Goal: Register for event/course

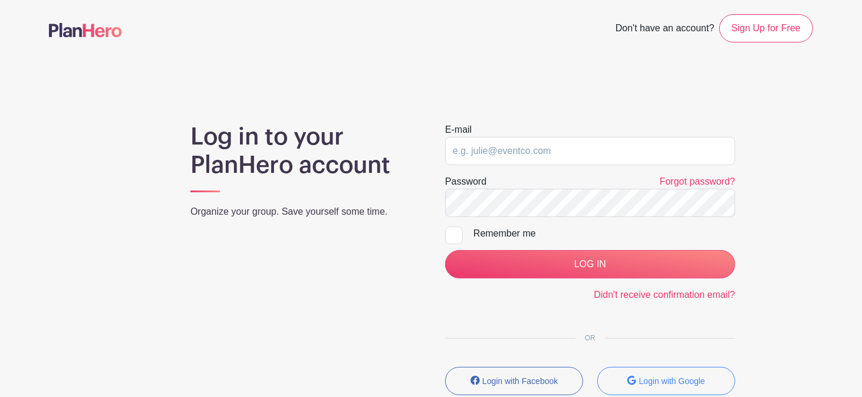
type input "[PERSON_NAME][EMAIL_ADDRESS][DOMAIN_NAME]"
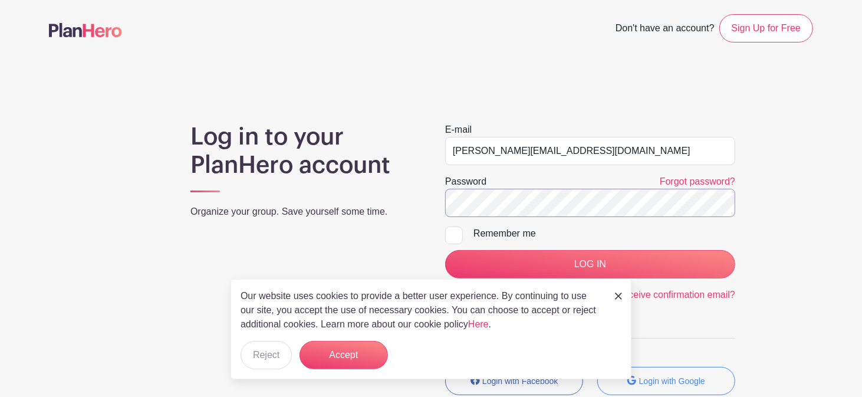
click at [445, 250] on input "LOG IN" at bounding box center [590, 264] width 290 height 28
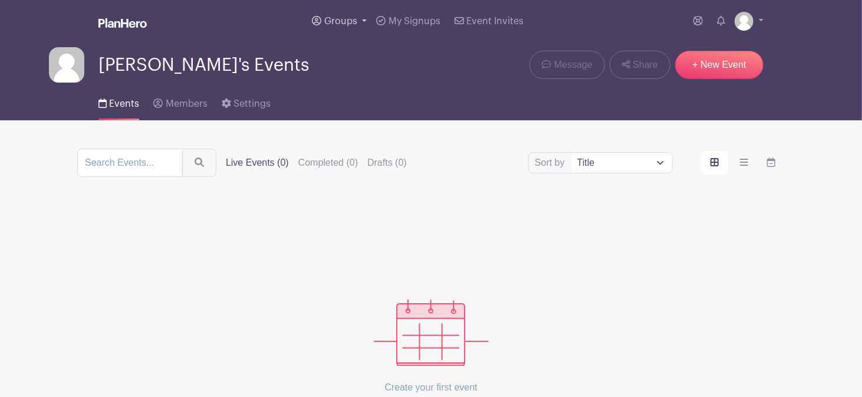
click at [335, 25] on span "Groups" at bounding box center [340, 21] width 33 height 9
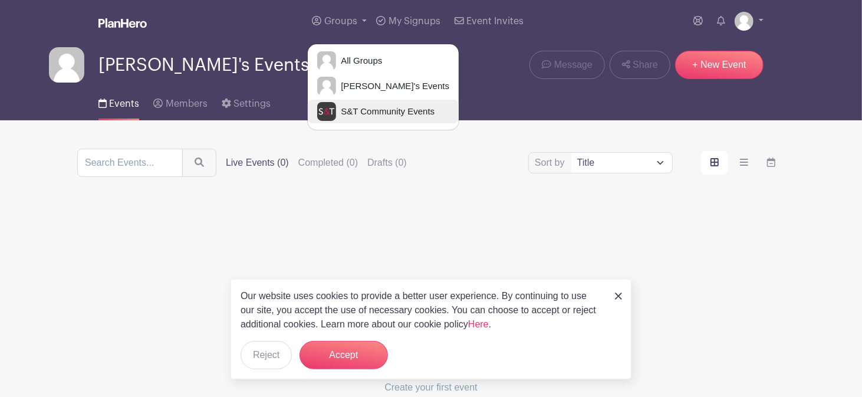
click at [358, 113] on span "S&T Community Events" at bounding box center [385, 112] width 98 height 14
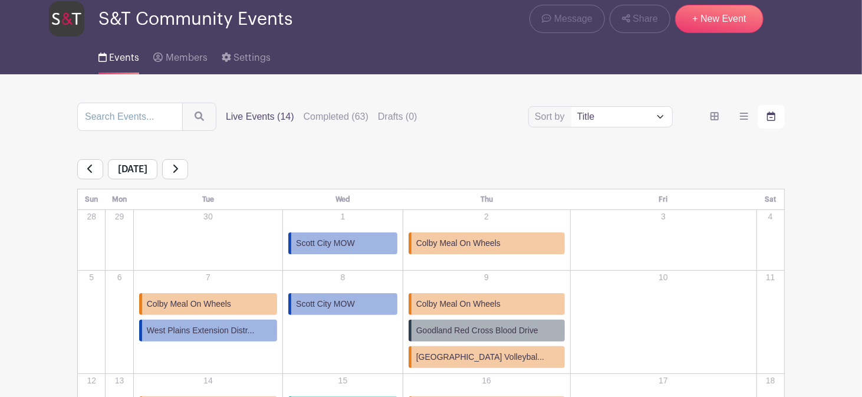
scroll to position [26, 0]
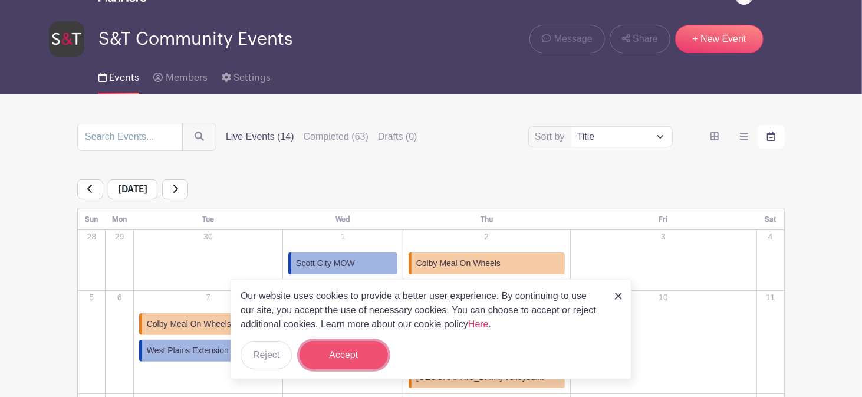
click at [361, 361] on button "Accept" at bounding box center [343, 355] width 88 height 28
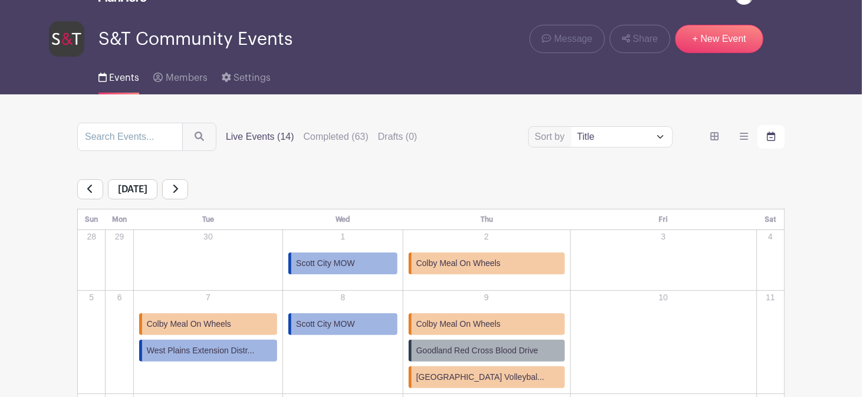
click at [178, 190] on icon at bounding box center [175, 188] width 5 height 8
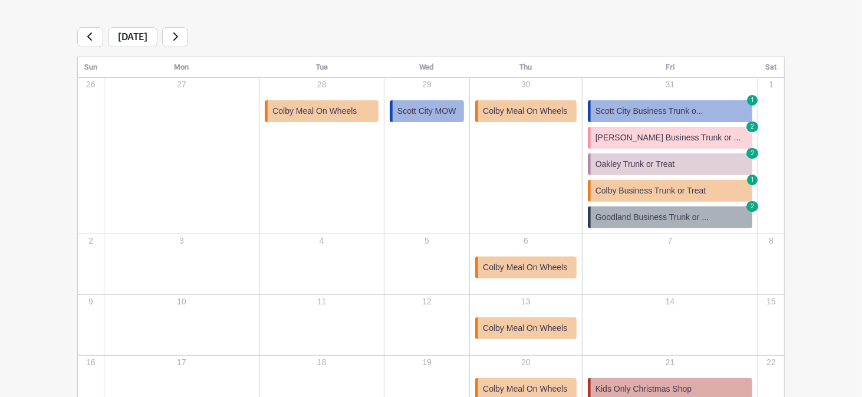
scroll to position [26, 0]
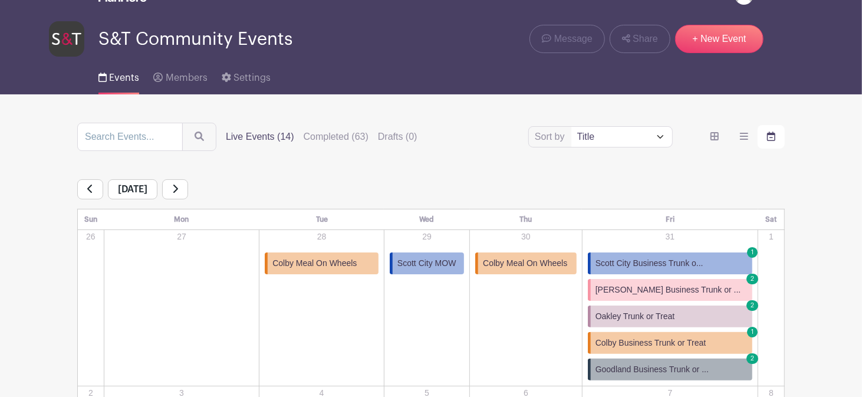
click at [88, 192] on icon at bounding box center [90, 188] width 6 height 9
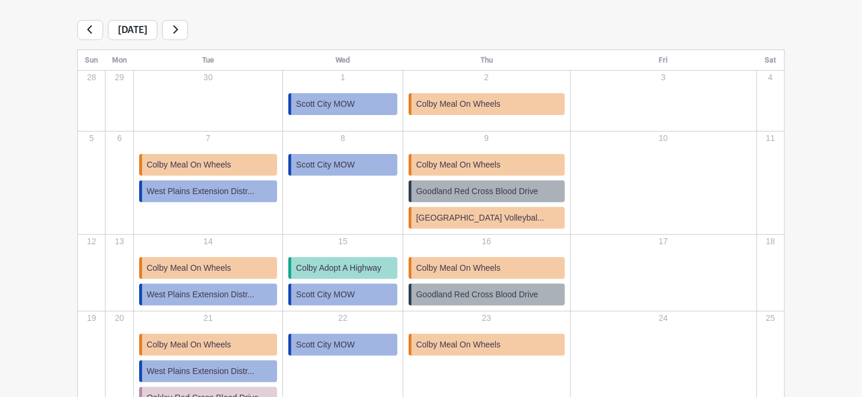
scroll to position [226, 0]
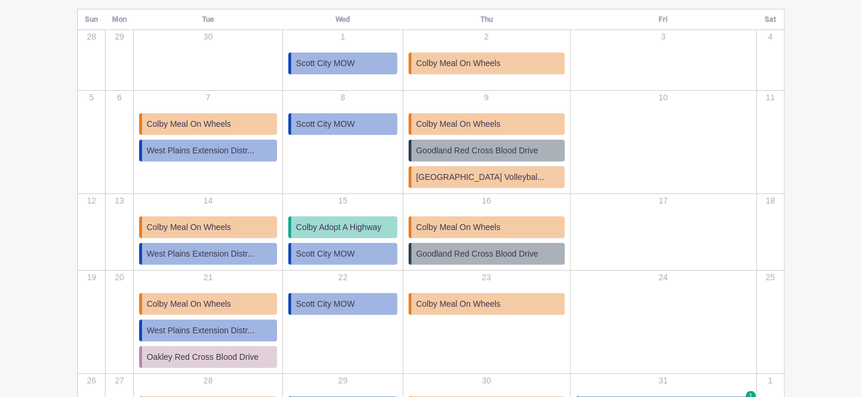
click at [478, 123] on span "Colby Meal On Wheels" at bounding box center [458, 124] width 84 height 12
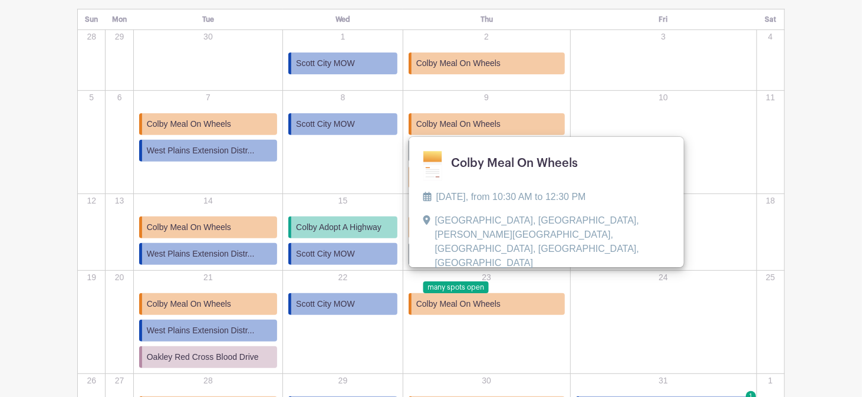
click at [423, 294] on link at bounding box center [423, 294] width 0 height 0
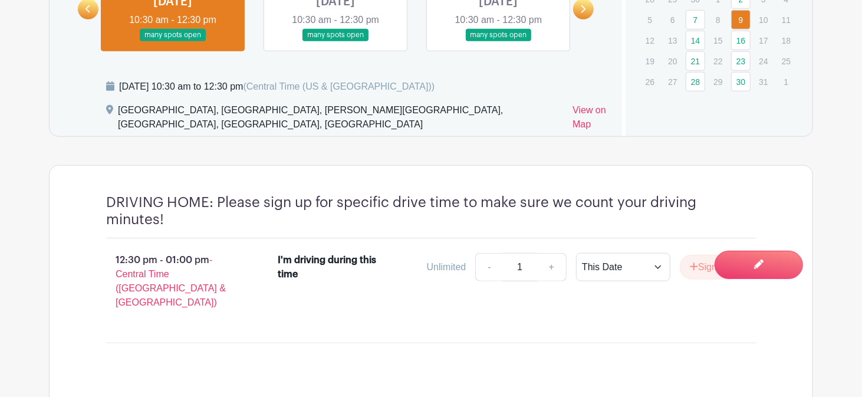
scroll to position [585, 0]
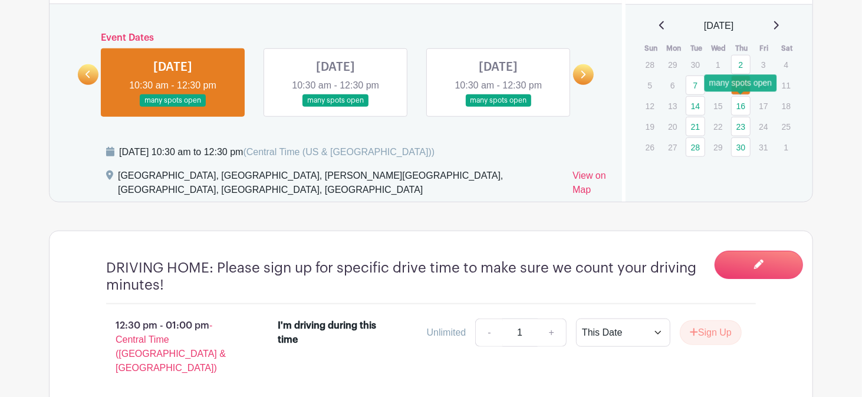
click at [744, 110] on link "16" at bounding box center [740, 105] width 19 height 19
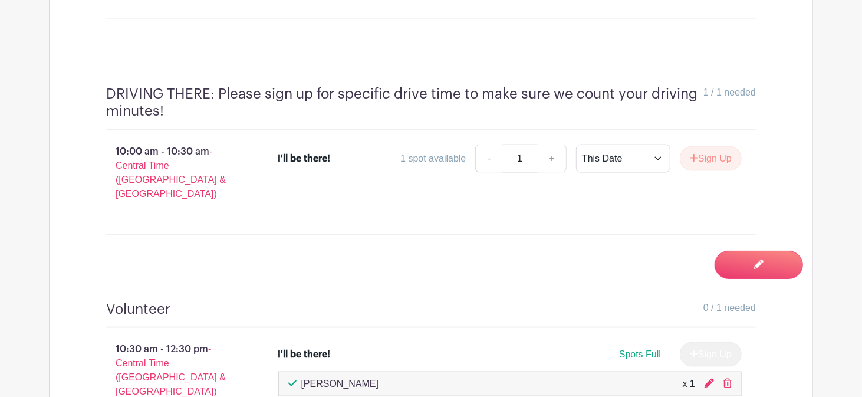
scroll to position [589, 0]
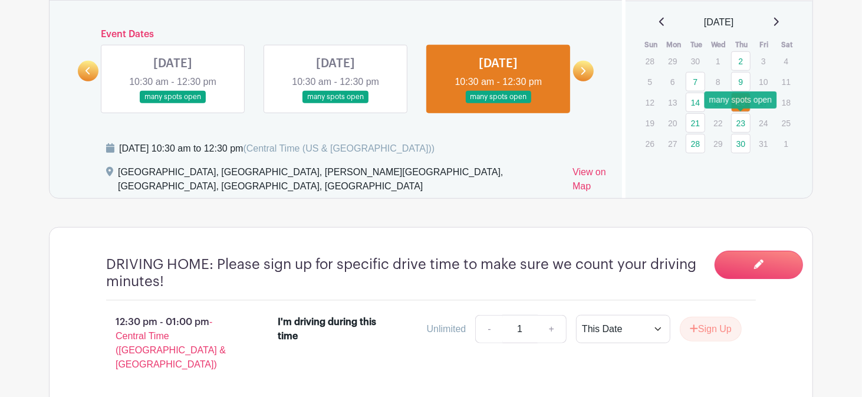
click at [746, 128] on link "23" at bounding box center [740, 122] width 19 height 19
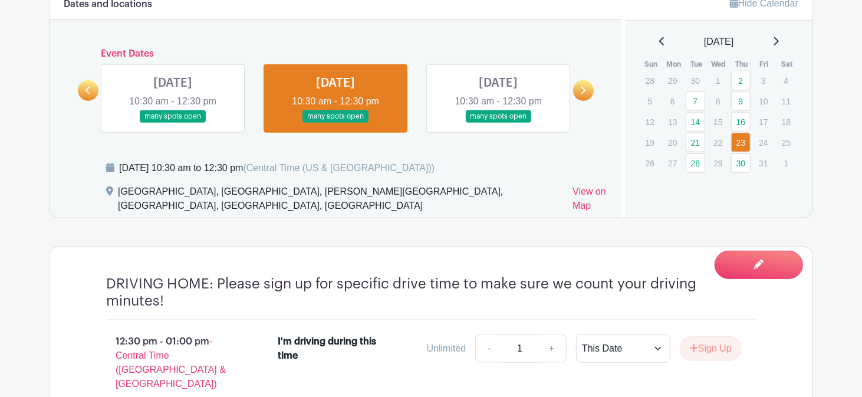
scroll to position [621, 0]
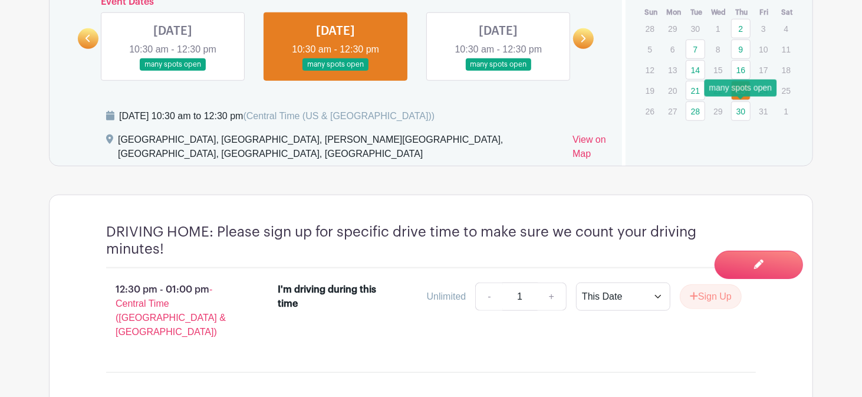
click at [740, 108] on link "30" at bounding box center [740, 110] width 19 height 19
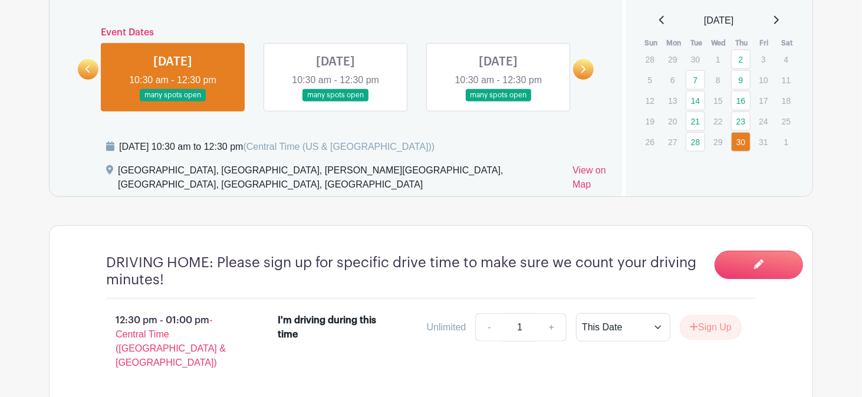
scroll to position [577, 0]
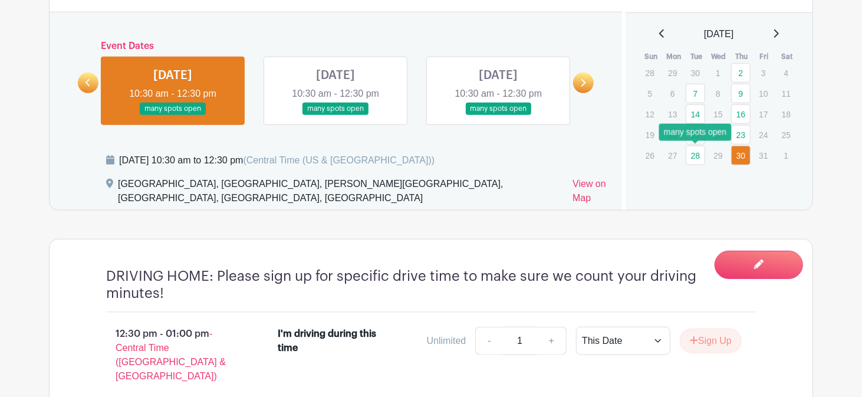
click at [696, 156] on link "28" at bounding box center [695, 155] width 19 height 19
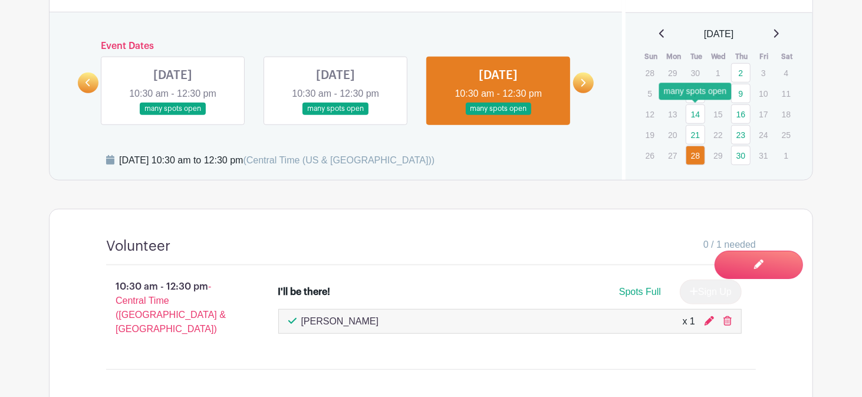
click at [696, 115] on link "14" at bounding box center [695, 113] width 19 height 19
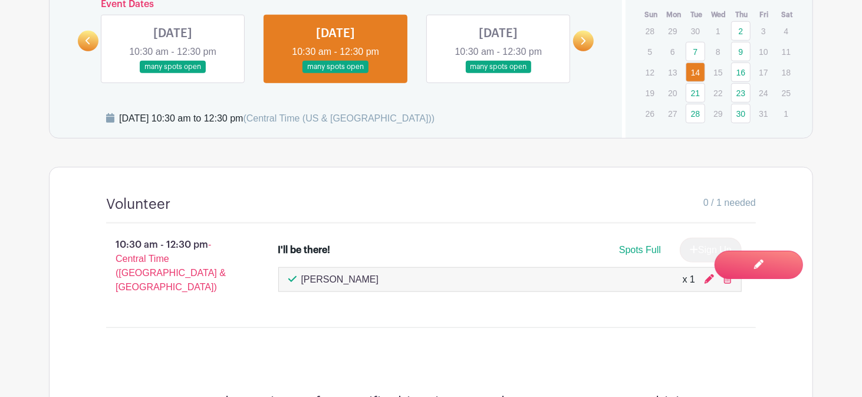
scroll to position [595, 0]
